Goal: Transaction & Acquisition: Purchase product/service

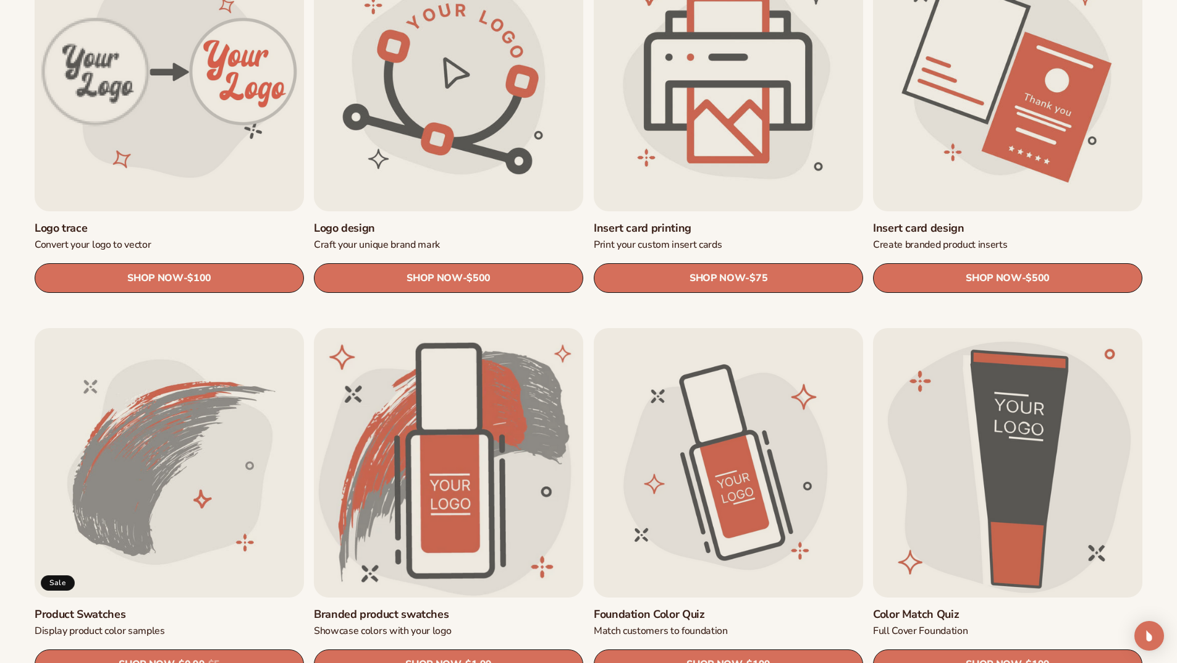
scroll to position [803, 0]
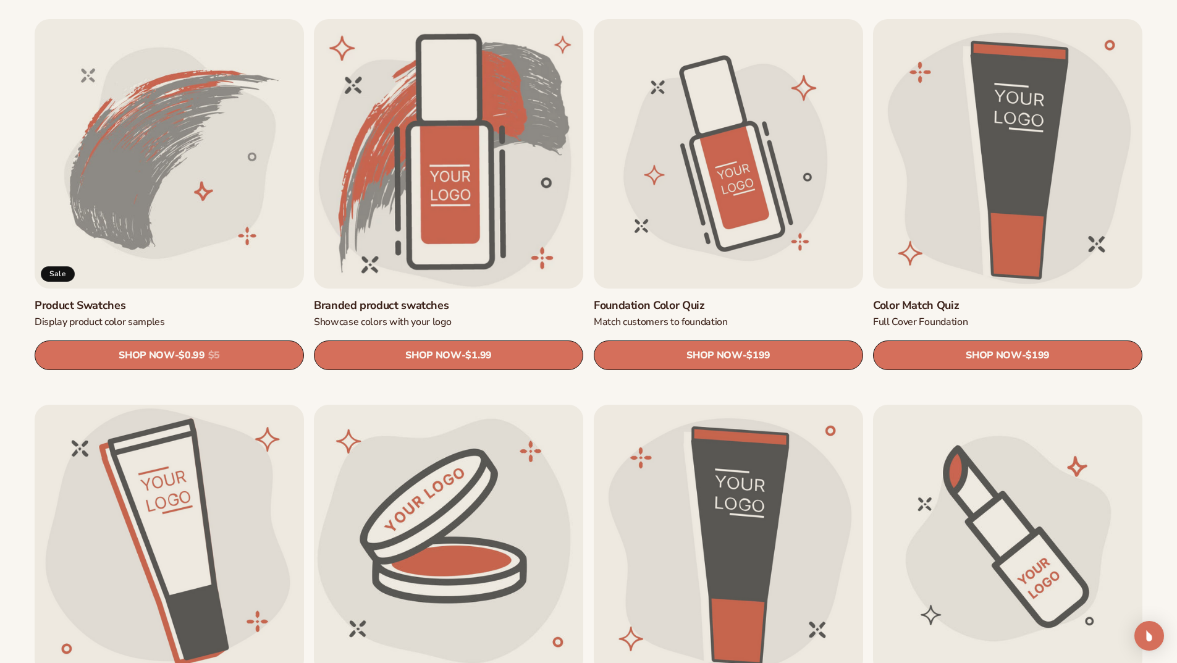
click at [137, 298] on link "Product Swatches" at bounding box center [169, 305] width 269 height 14
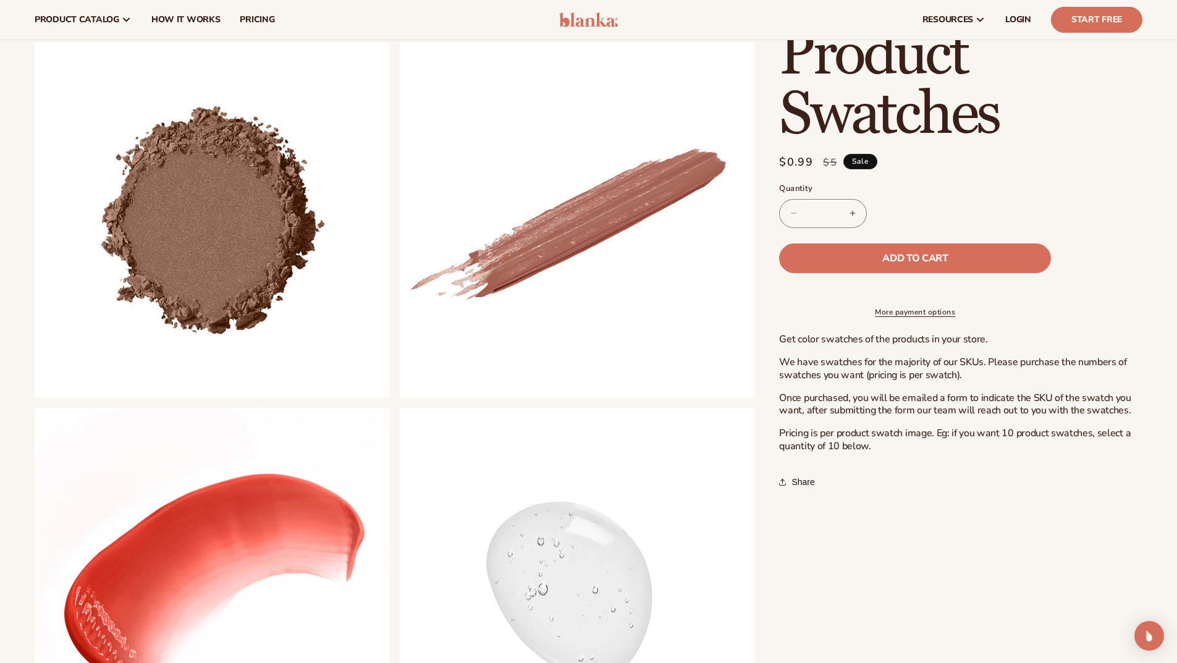
scroll to position [618, 0]
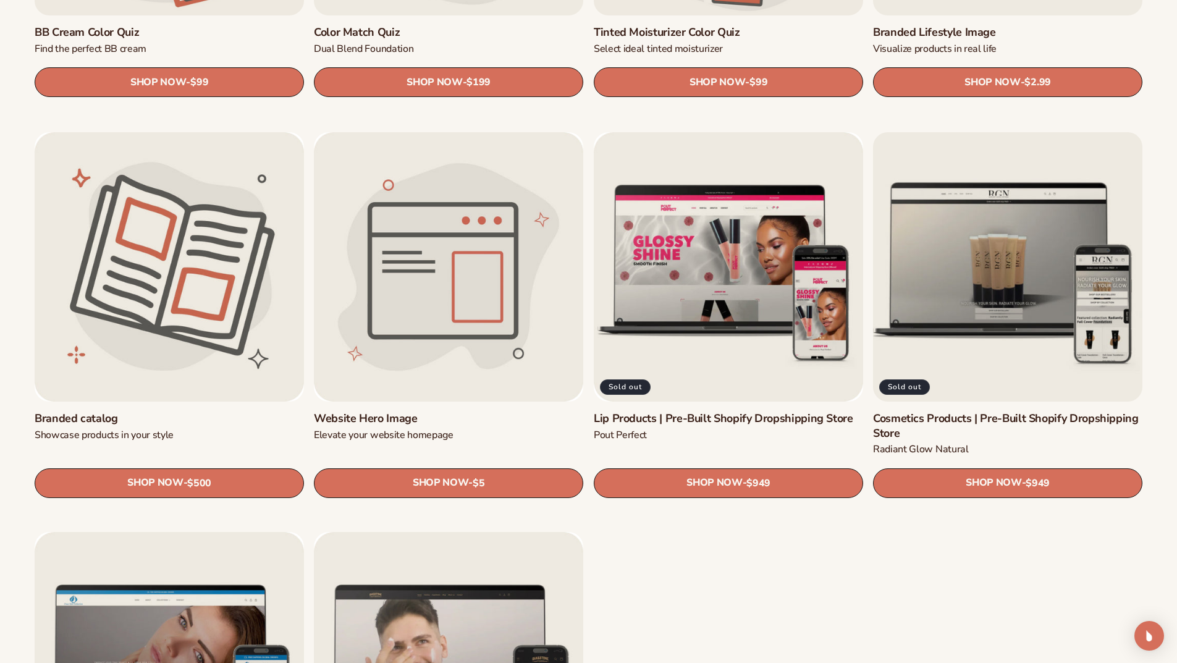
scroll to position [1483, 0]
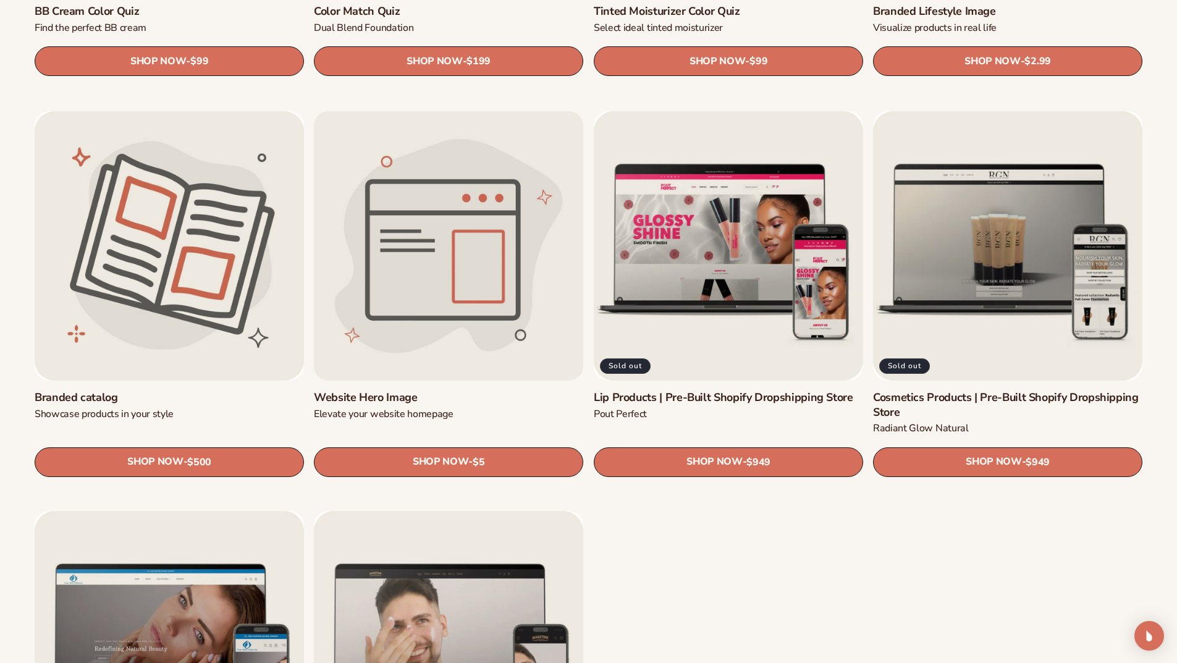
click at [470, 390] on link "Website Hero Image" at bounding box center [448, 397] width 269 height 14
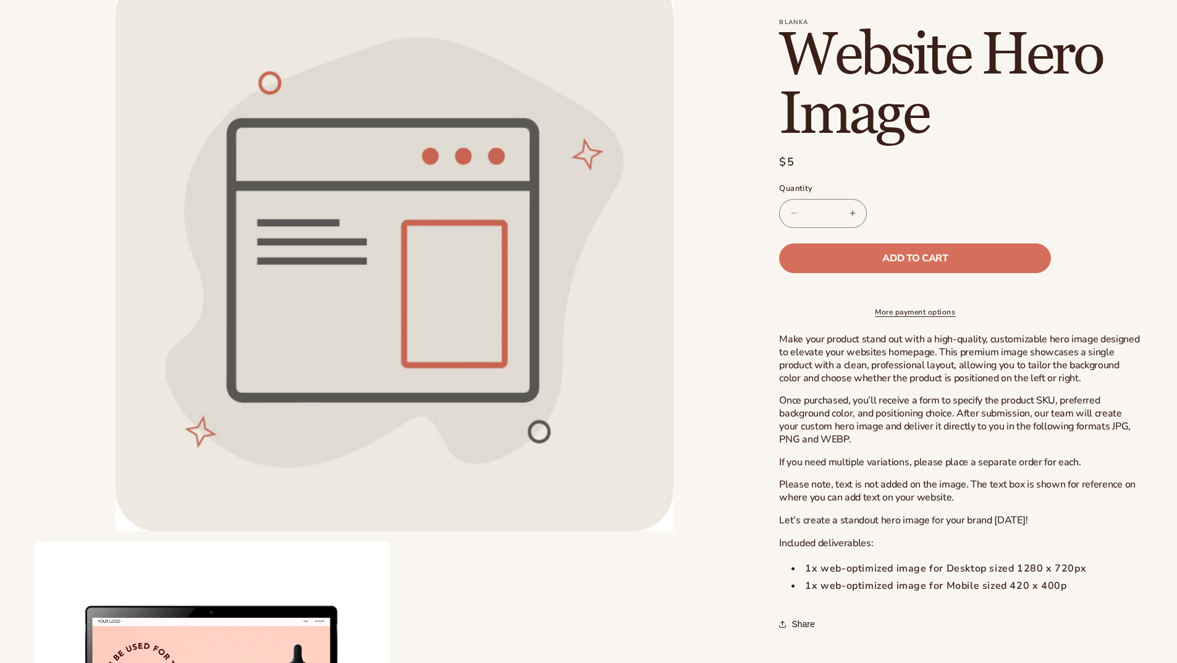
scroll to position [432, 0]
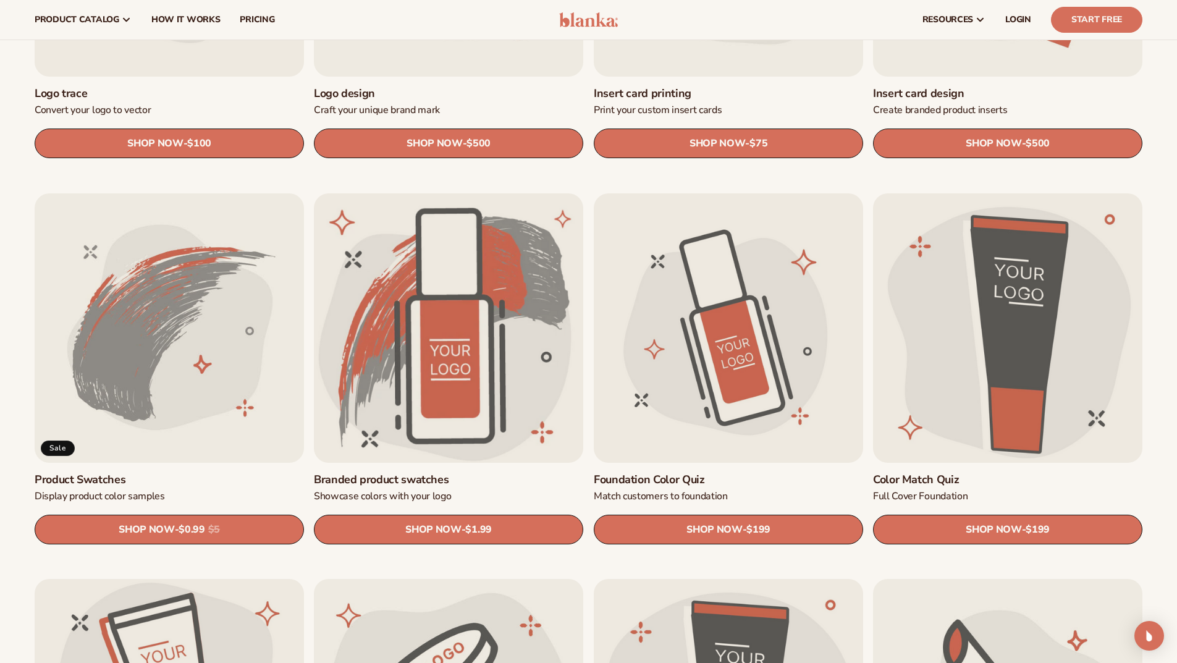
scroll to position [618, 0]
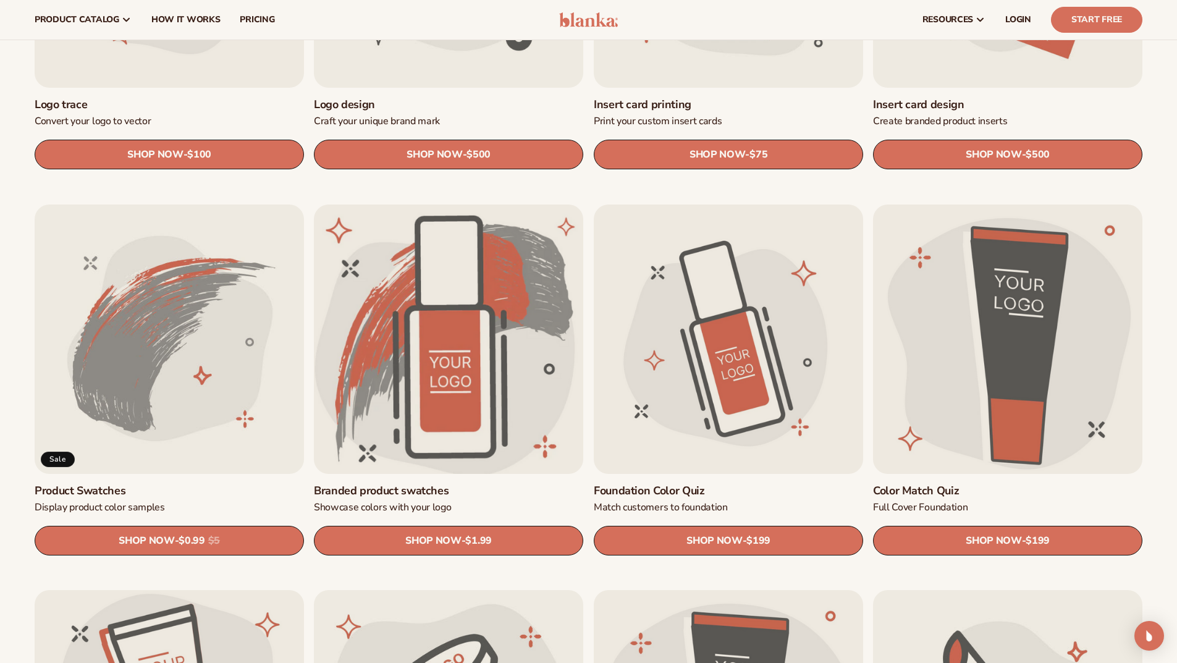
click at [469, 484] on link "Branded product swatches" at bounding box center [448, 491] width 269 height 14
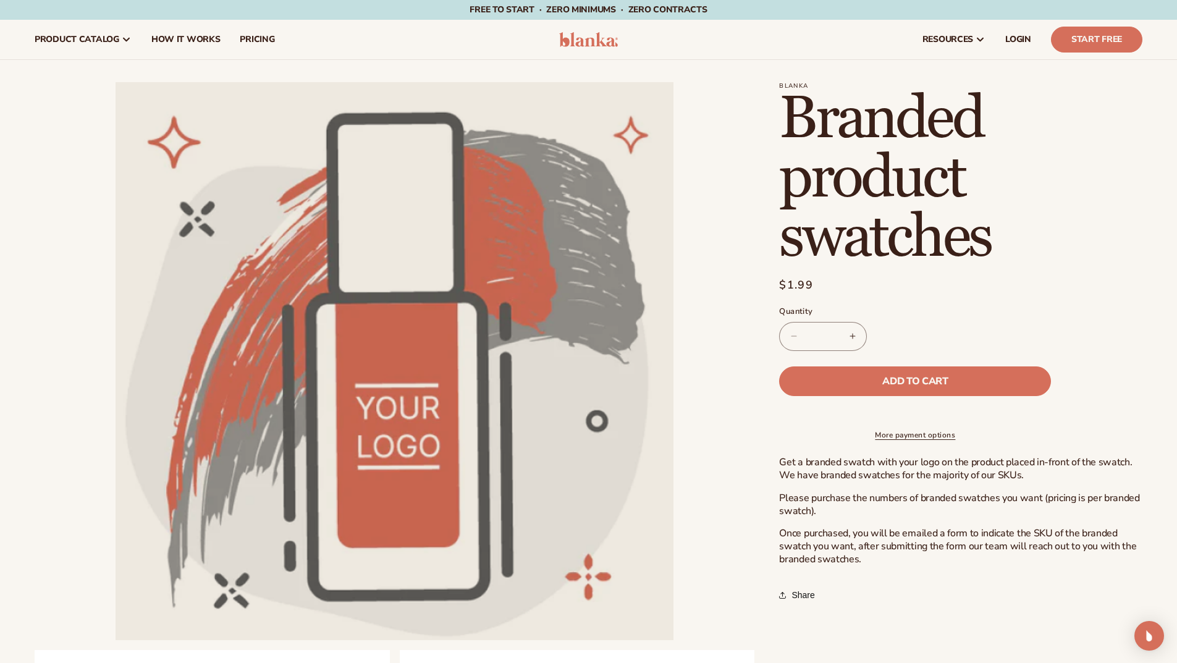
drag, startPoint x: 827, startPoint y: 335, endPoint x: 810, endPoint y: 335, distance: 16.1
click at [810, 335] on input "*" at bounding box center [822, 336] width 31 height 29
click at [779, 366] on button "Add to cart" at bounding box center [915, 381] width 272 height 30
type input "*"
click at [991, 383] on button "Add to cart" at bounding box center [915, 381] width 272 height 30
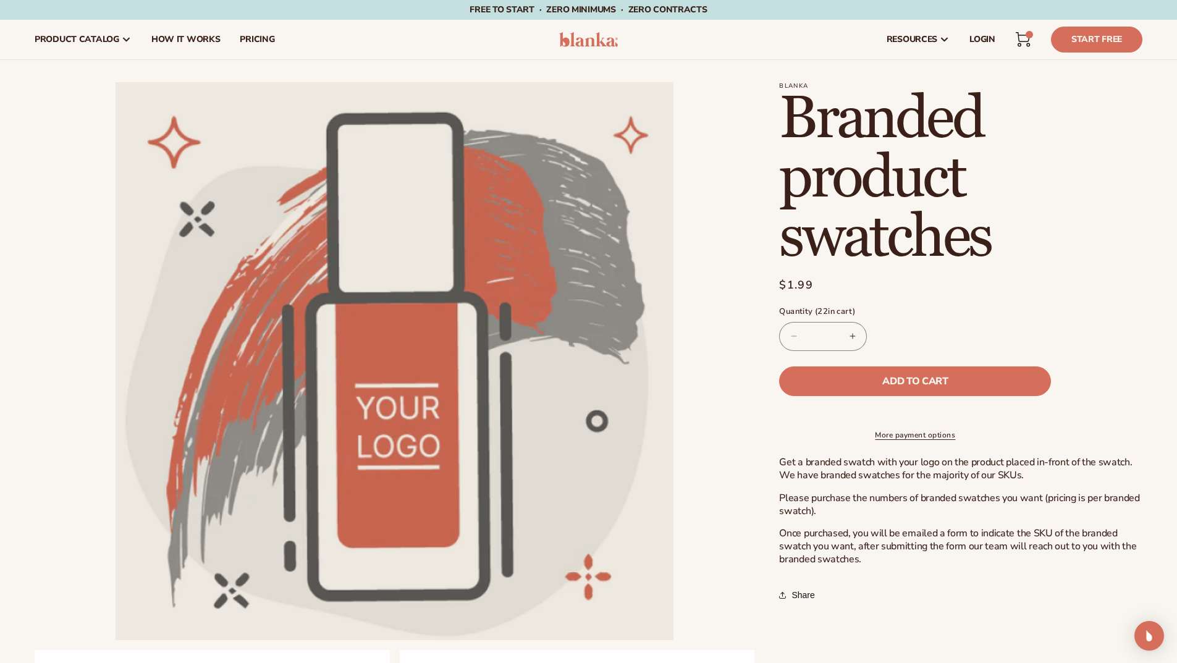
click at [1024, 40] on icon at bounding box center [1023, 39] width 15 height 15
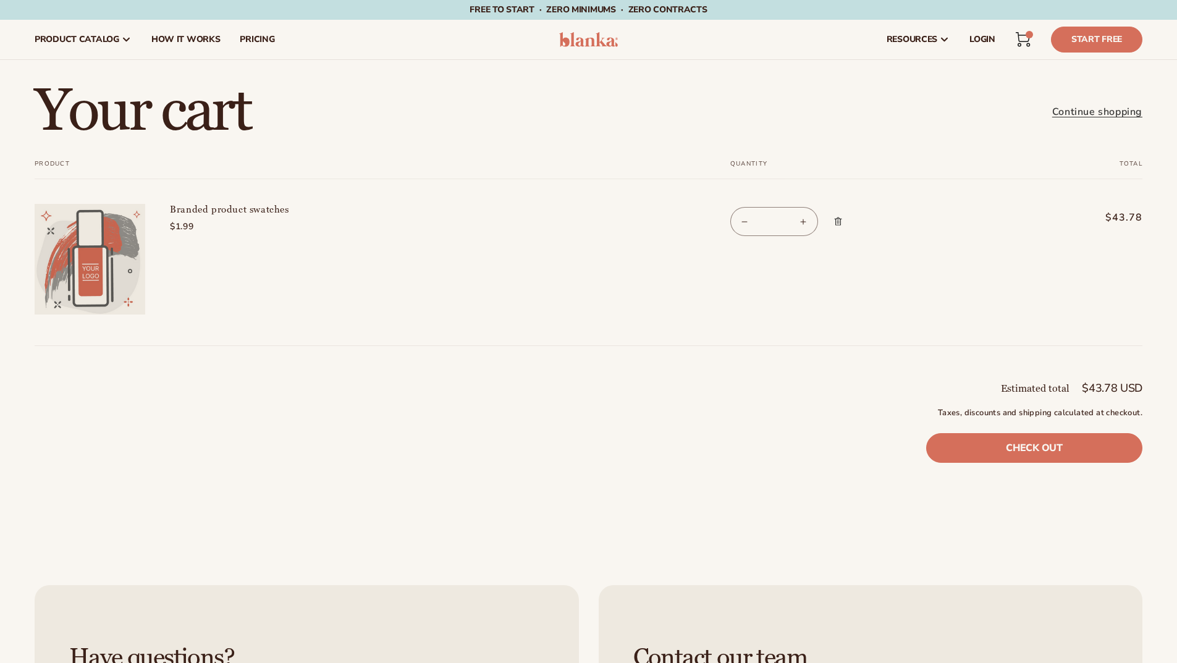
click at [740, 221] on button "Decrease quantity for Branded product swatches" at bounding box center [745, 221] width 28 height 29
type input "**"
